Goal: Task Accomplishment & Management: Use online tool/utility

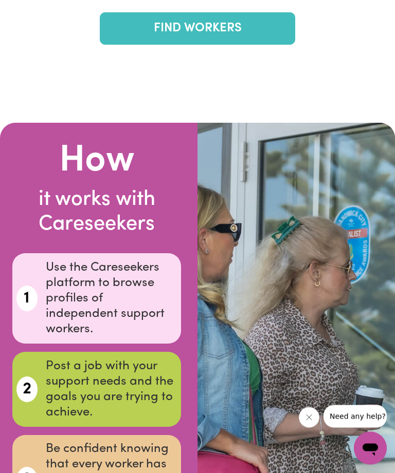
scroll to position [2114, 0]
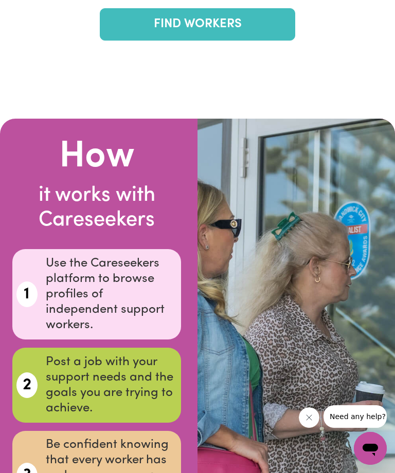
click at [278, 41] on link "FIND WORKERS" at bounding box center [197, 24] width 195 height 32
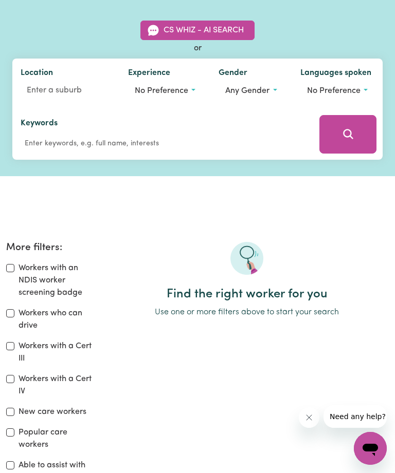
scroll to position [86, 0]
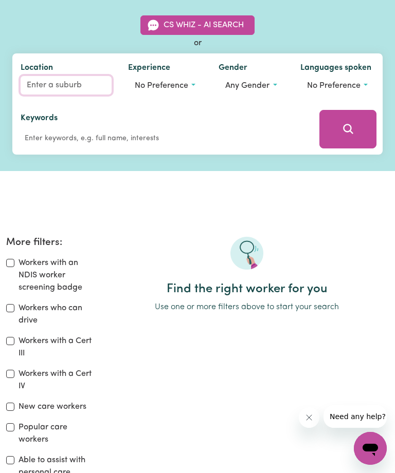
click at [56, 85] on input "Location" at bounding box center [66, 85] width 91 height 18
type input "Lug"
type input "LugARNO, [GEOGRAPHIC_DATA], 2210"
type input "Luga"
type input "LugaRNO, [GEOGRAPHIC_DATA], 2210"
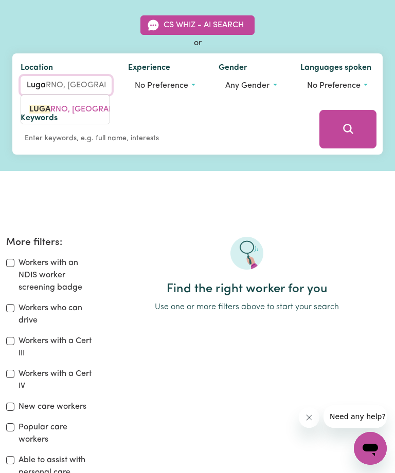
type input "Lugar"
type input "LugarNO, [GEOGRAPHIC_DATA], 2210"
type input "Lugarn"
type input "LugarnO, [GEOGRAPHIC_DATA], 2210"
type input "Lugarno"
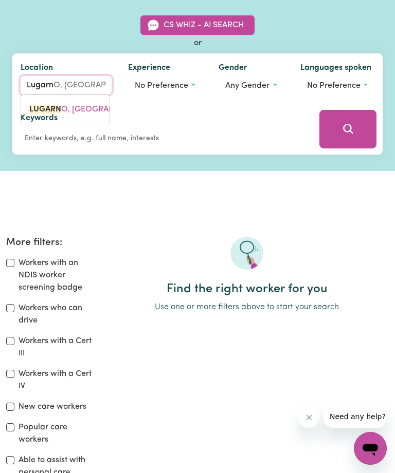
type input "Lugarno, [GEOGRAPHIC_DATA], 2210"
type input "Lugarno"
click at [352, 119] on button "Search" at bounding box center [347, 129] width 57 height 39
